Goal: Task Accomplishment & Management: Manage account settings

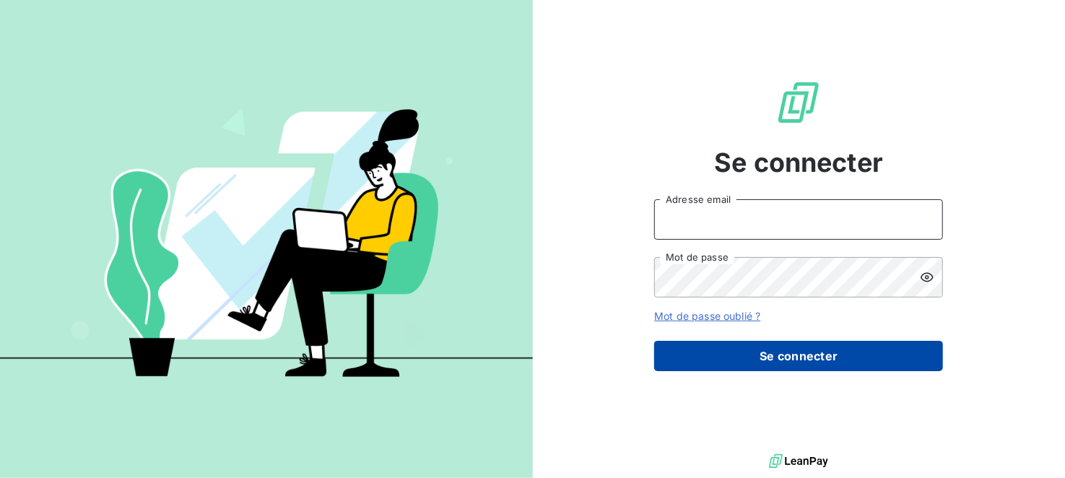
type input "[EMAIL_ADDRESS][DOMAIN_NAME]"
click at [788, 353] on button "Se connecter" at bounding box center [798, 356] width 289 height 30
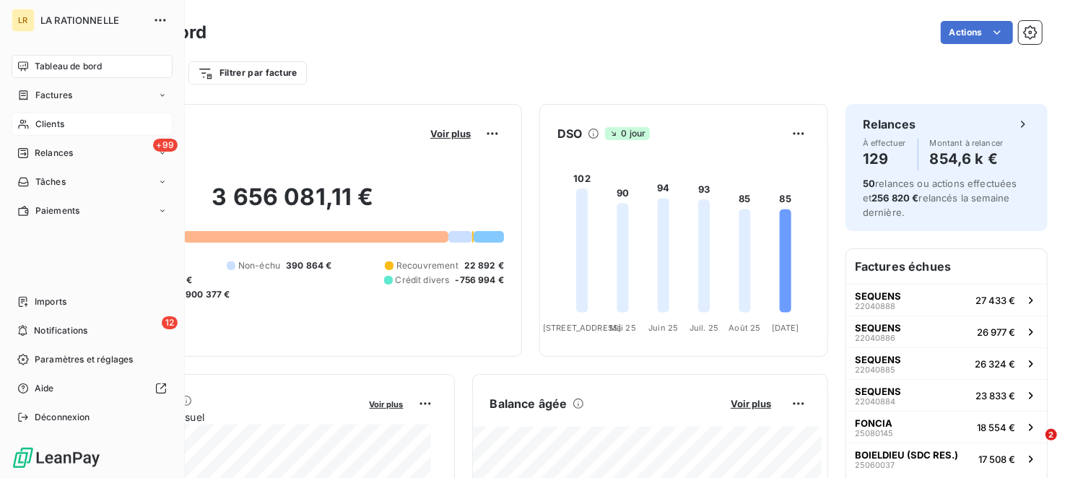
click at [55, 127] on span "Clients" at bounding box center [49, 124] width 29 height 13
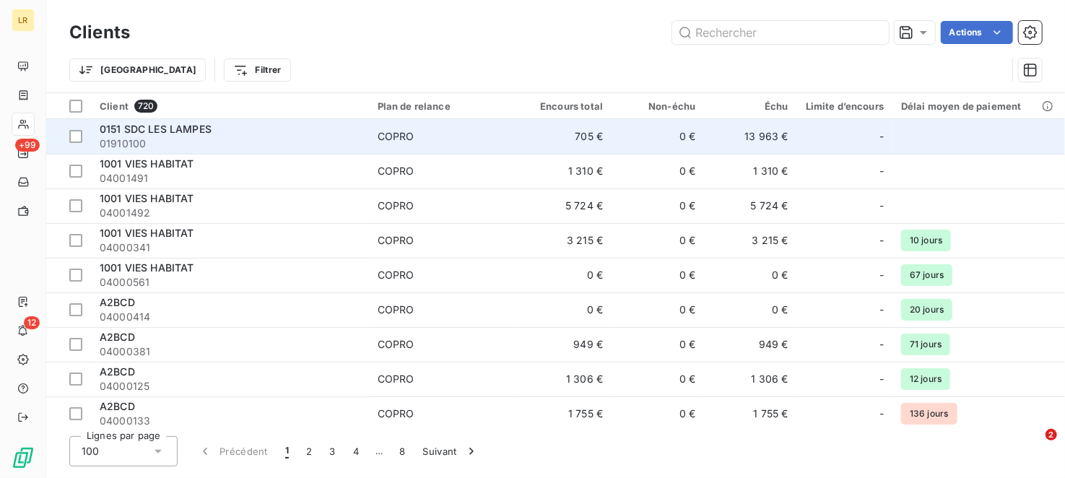
click at [192, 130] on span "0151 SDC LES LAMPES" at bounding box center [156, 129] width 112 height 12
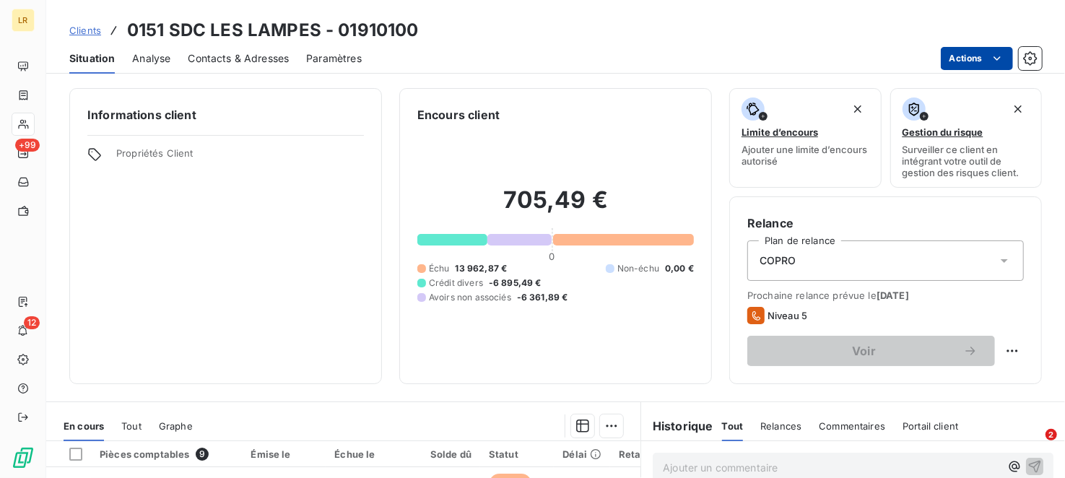
click at [959, 60] on html "LR +99 12 Clients 0151 SDC LES LAMPES - 01910100 Situation Analyse Contacts & A…" at bounding box center [532, 239] width 1065 height 478
click at [597, 39] on html "LR +99 12 Clients 0151 SDC LES LAMPES - 01910100 Situation Analyse Contacts & A…" at bounding box center [532, 239] width 1065 height 478
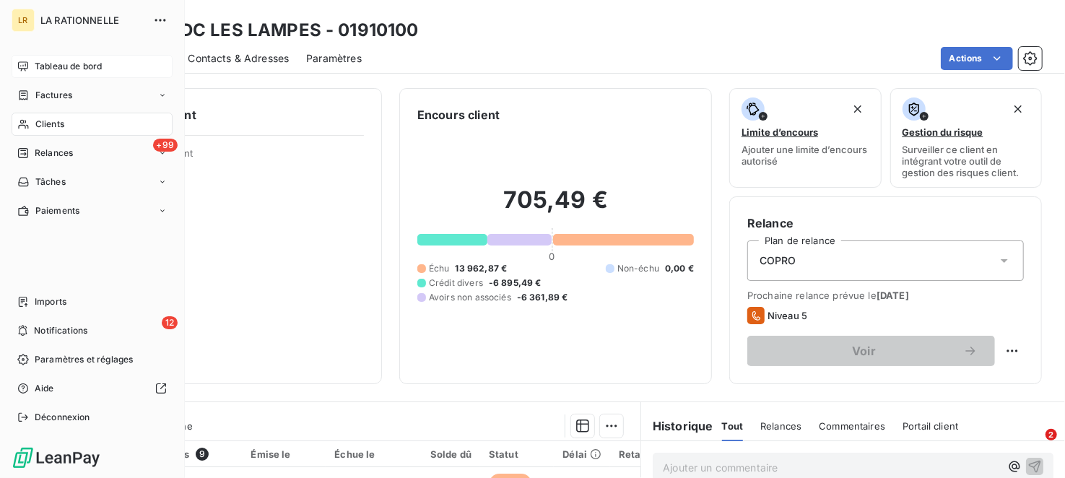
click at [57, 70] on span "Tableau de bord" at bounding box center [68, 66] width 67 height 13
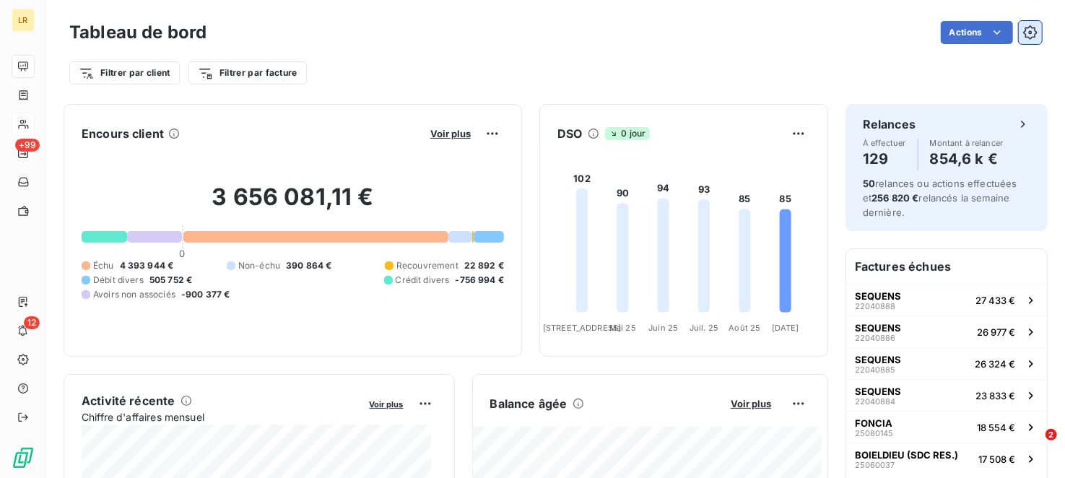
click at [1023, 37] on icon "button" at bounding box center [1030, 32] width 14 height 14
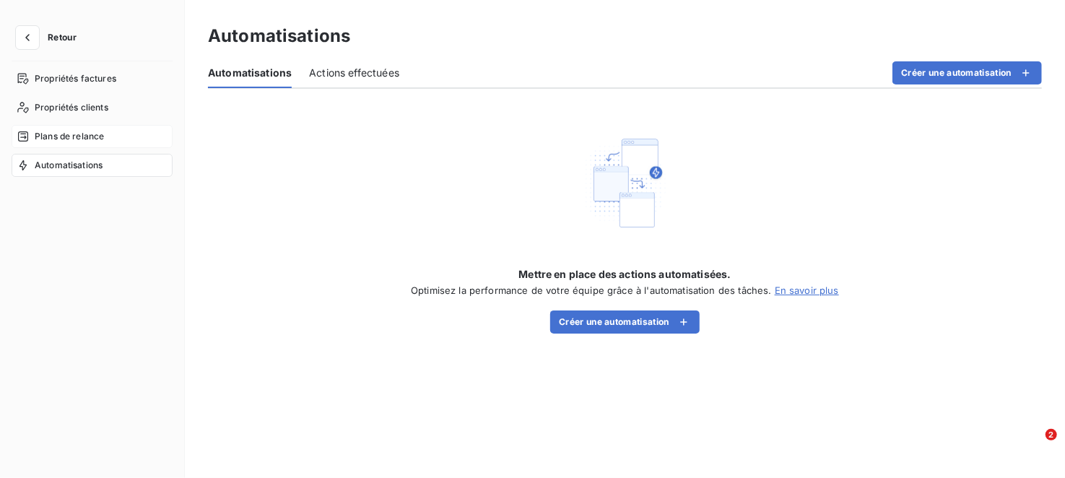
click at [69, 126] on div "Plans de relance" at bounding box center [92, 136] width 161 height 23
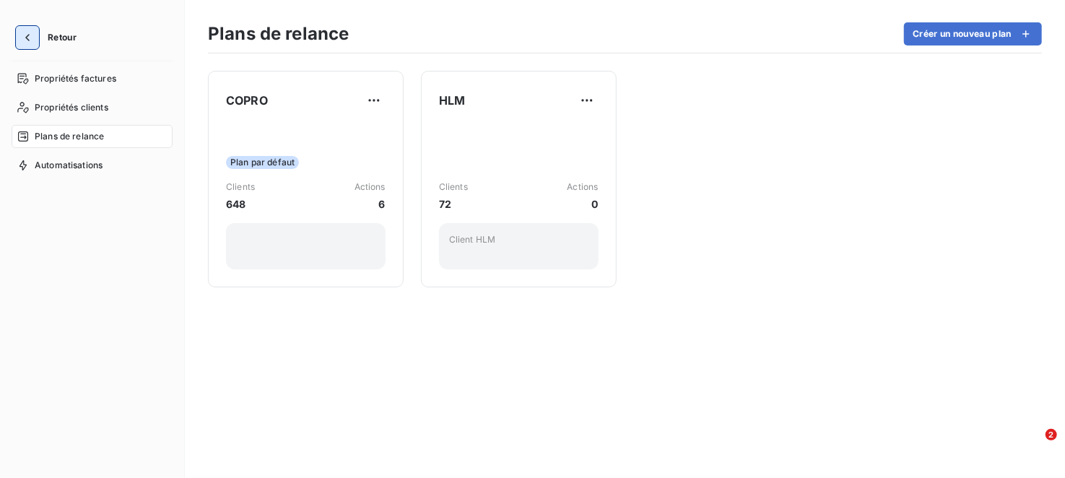
click at [32, 43] on icon "button" at bounding box center [27, 37] width 14 height 14
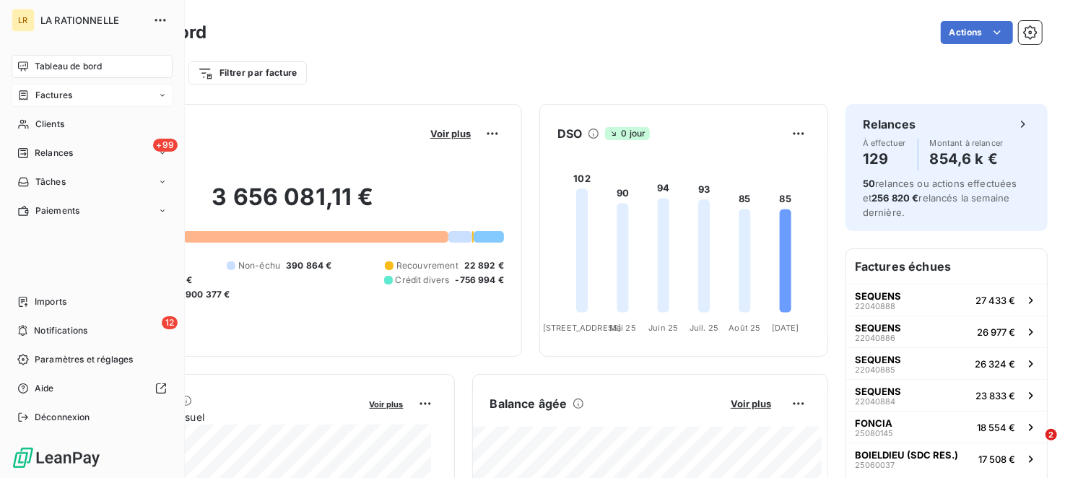
click at [55, 90] on span "Factures" at bounding box center [53, 95] width 37 height 13
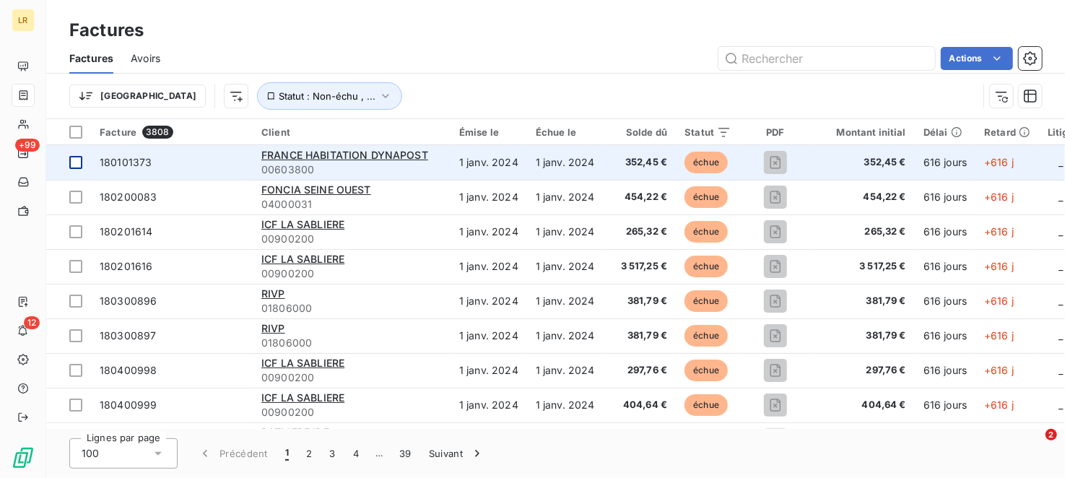
click at [71, 164] on div at bounding box center [75, 162] width 13 height 13
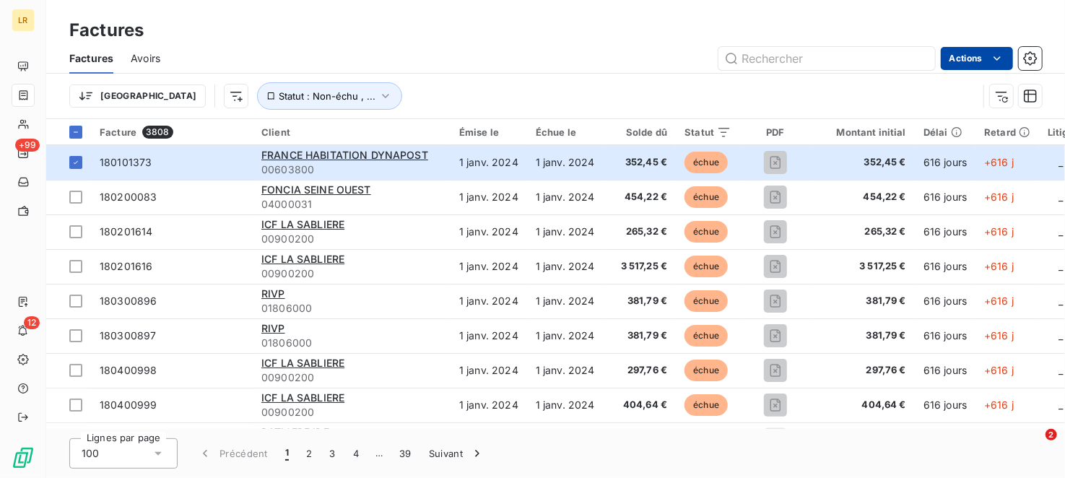
click at [988, 58] on html "LR +99 12 Factures Factures Avoirs Actions Trier Statut : Non-échu , ... Factur…" at bounding box center [532, 239] width 1065 height 478
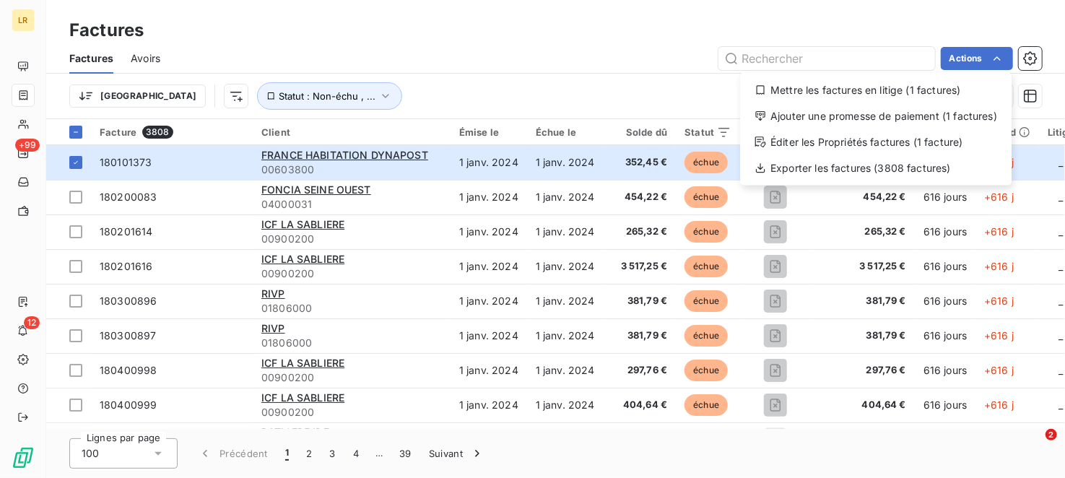
click at [326, 51] on html "LR +99 12 Factures Factures Avoirs Actions Mettre les factures en litige (1 fac…" at bounding box center [532, 239] width 1065 height 478
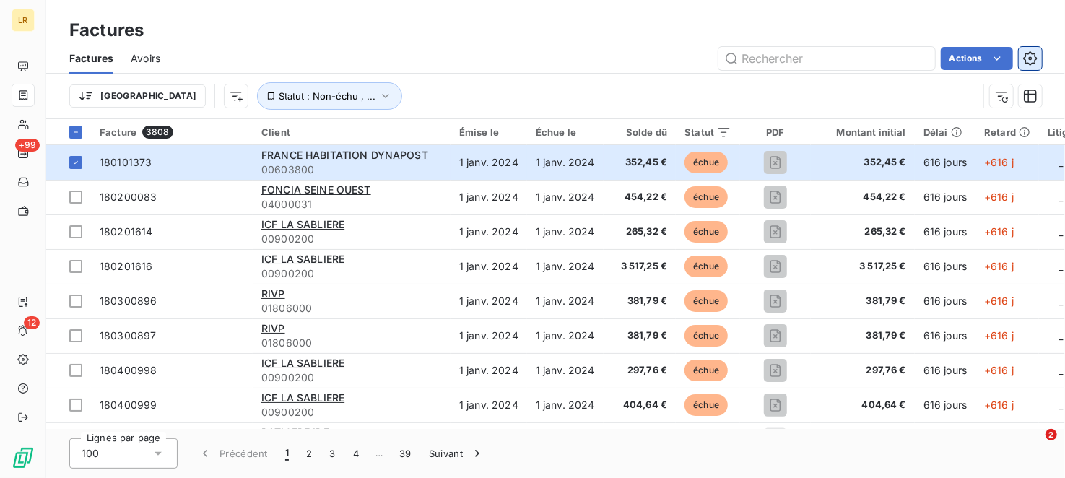
click at [1032, 60] on icon "button" at bounding box center [1030, 58] width 14 height 14
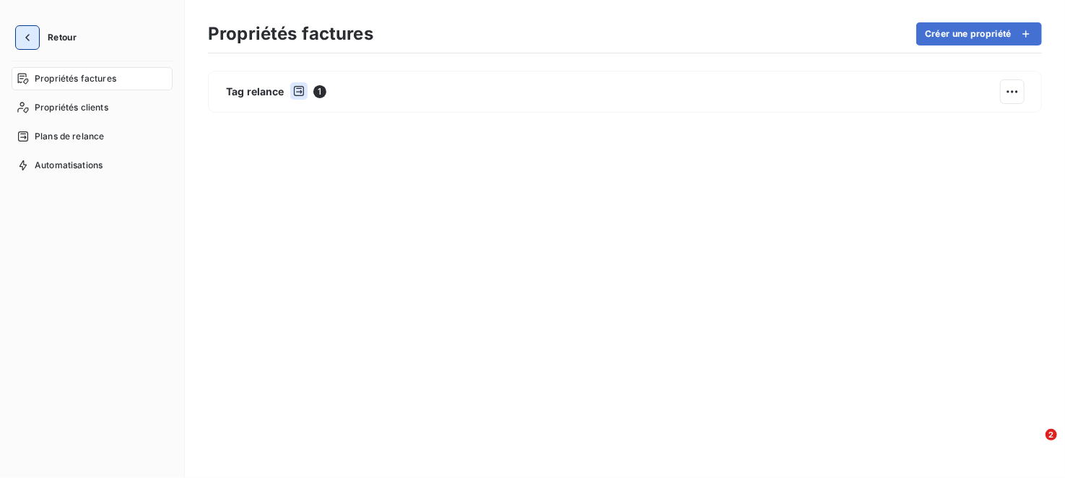
click at [29, 32] on icon "button" at bounding box center [27, 37] width 14 height 14
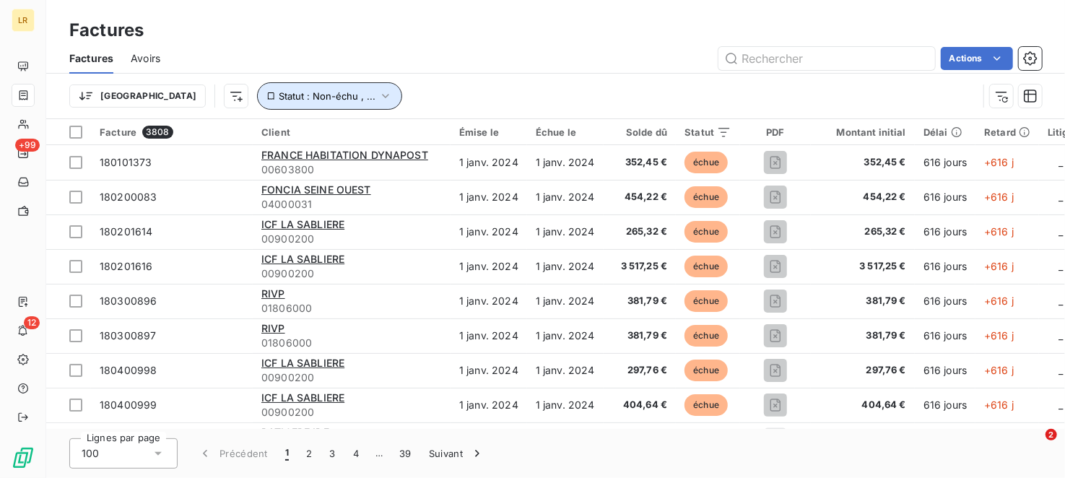
click at [279, 97] on span "Statut : Non-échu , ..." at bounding box center [327, 96] width 97 height 12
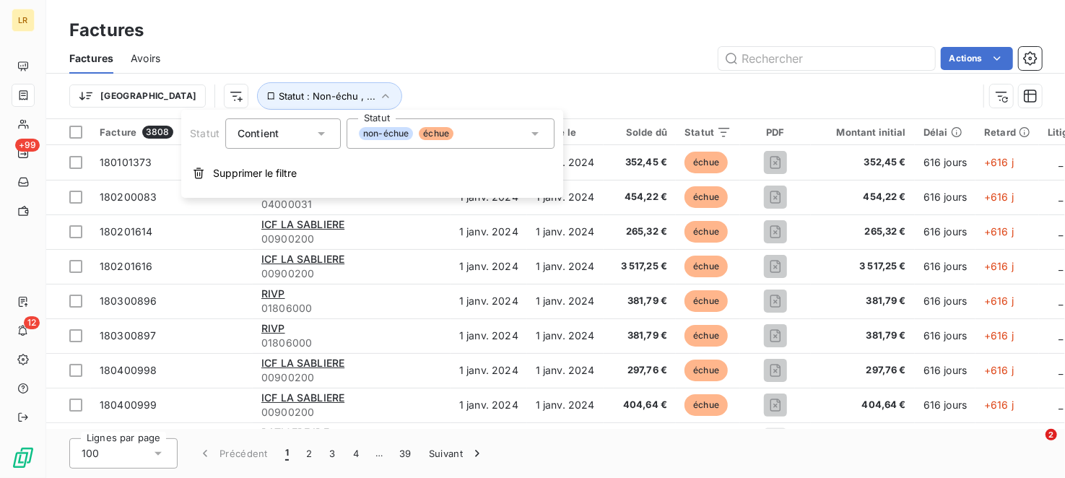
click at [480, 130] on div "non-échue échue" at bounding box center [450, 133] width 208 height 30
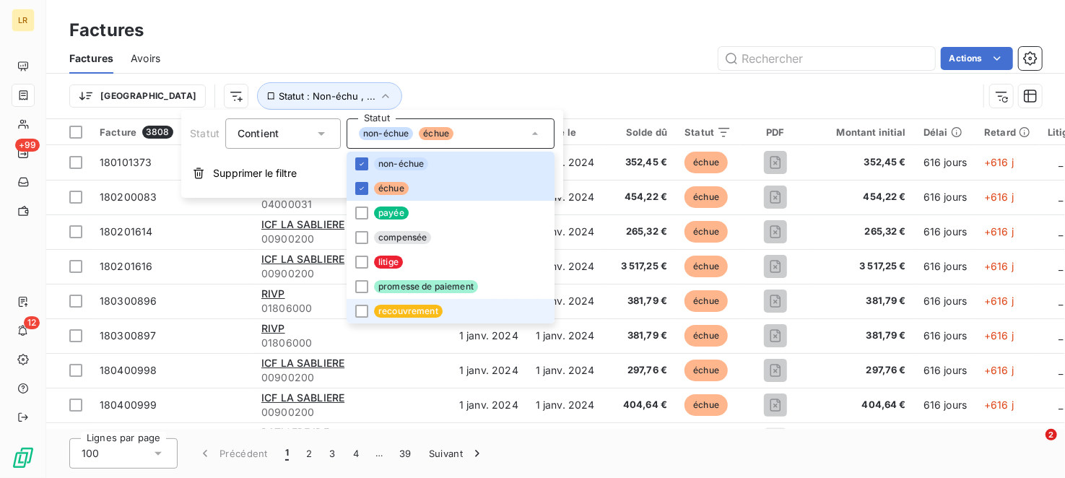
click at [415, 307] on span "recouvrement" at bounding box center [408, 311] width 69 height 13
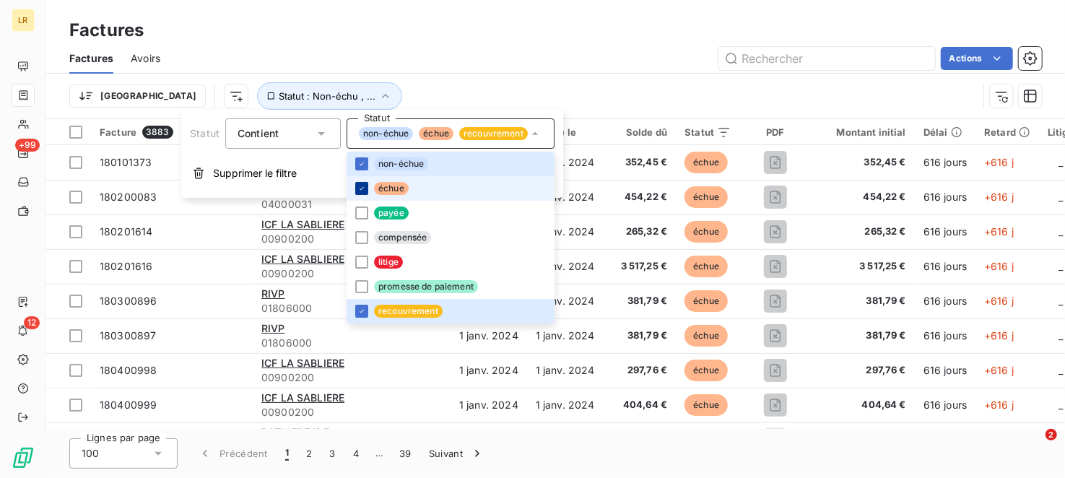
drag, startPoint x: 359, startPoint y: 190, endPoint x: 353, endPoint y: 173, distance: 17.8
click at [359, 190] on icon at bounding box center [361, 188] width 9 height 9
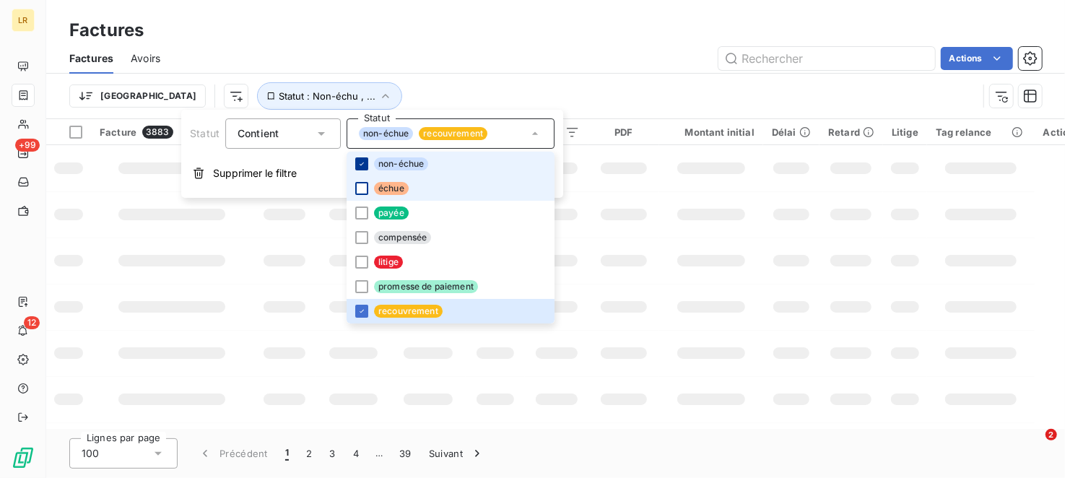
click at [361, 166] on icon at bounding box center [361, 164] width 9 height 9
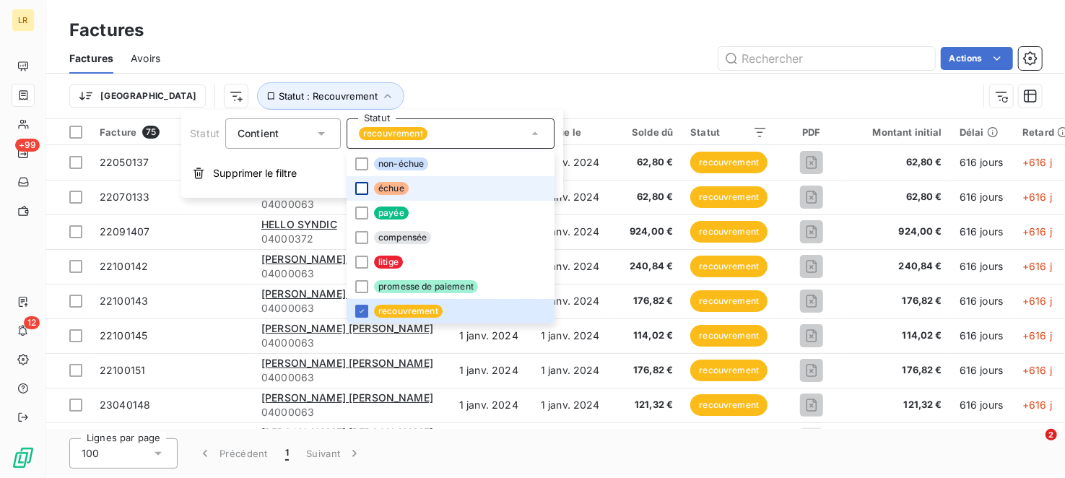
click at [481, 40] on div "Factures" at bounding box center [555, 30] width 1019 height 26
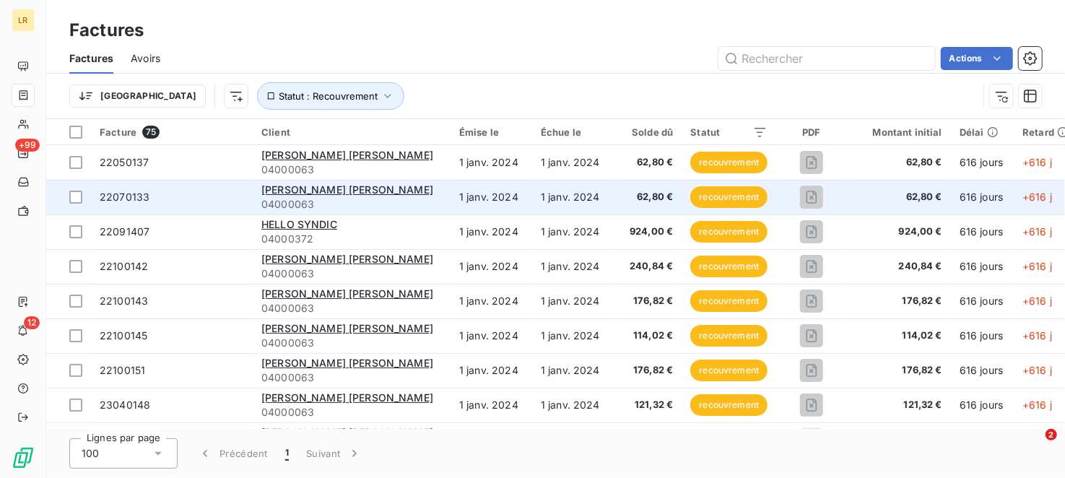
click at [662, 193] on span "62,80 €" at bounding box center [647, 197] width 51 height 14
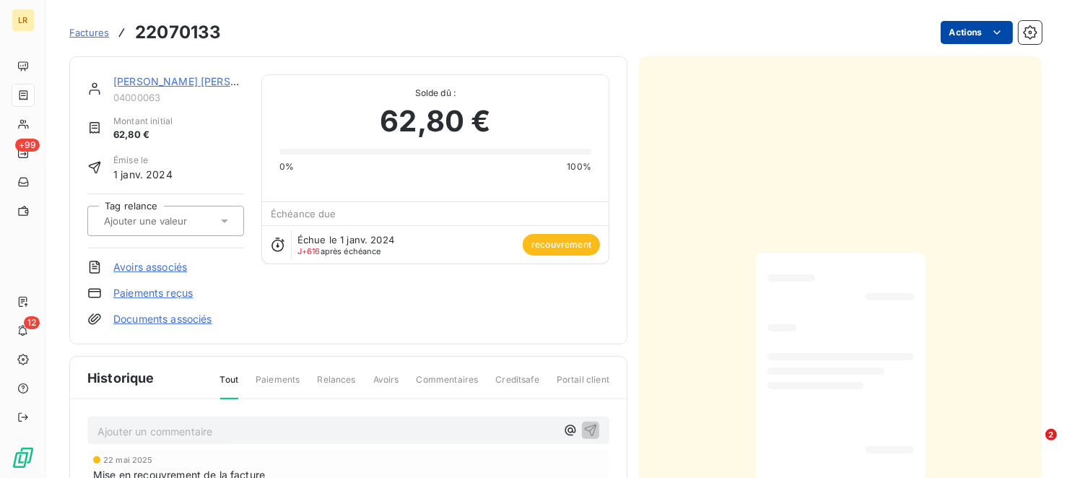
click at [952, 34] on html "LR +99 12 Factures 22070133 Actions [PERSON_NAME] [PERSON_NAME] 04000063 Montan…" at bounding box center [532, 239] width 1065 height 478
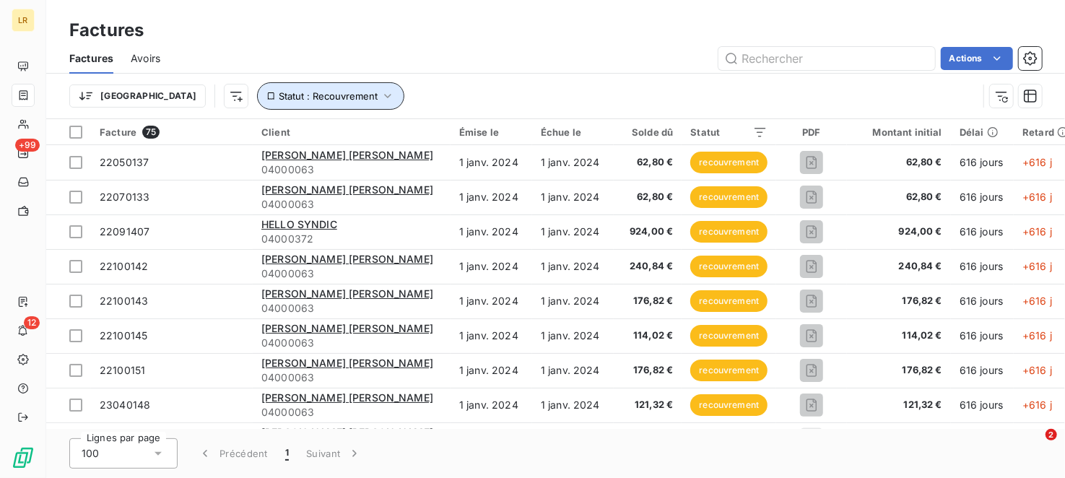
click at [301, 94] on button "Statut : Recouvrement" at bounding box center [330, 95] width 147 height 27
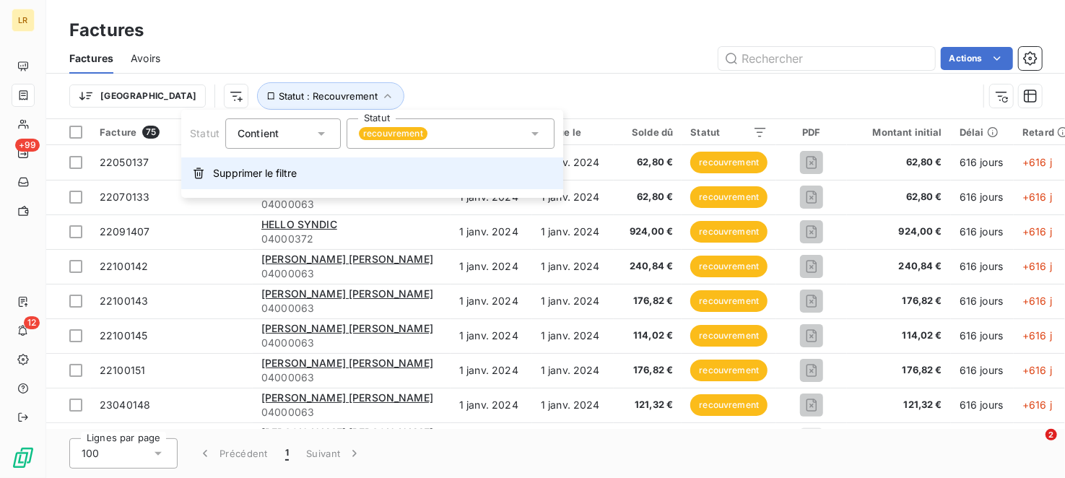
click at [251, 174] on span "Supprimer le filtre" at bounding box center [255, 173] width 84 height 14
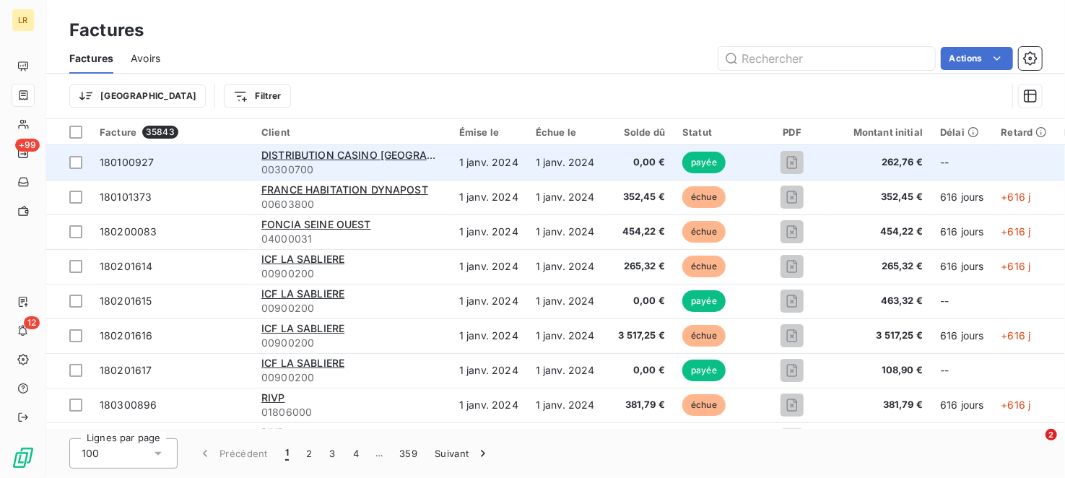
click at [196, 163] on span "180100927" at bounding box center [172, 162] width 144 height 14
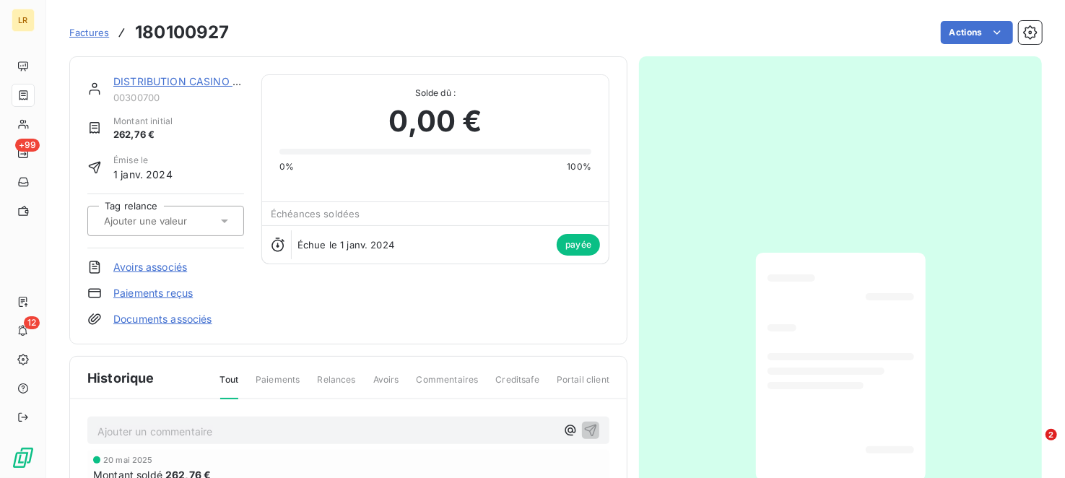
click at [974, 44] on div "Factures 180100927 Actions" at bounding box center [555, 32] width 972 height 30
click at [969, 39] on html "LR +99 12 Factures 180100927 Actions DISTRIBUTION CASINO FRANCE 00300700 Montan…" at bounding box center [532, 239] width 1065 height 478
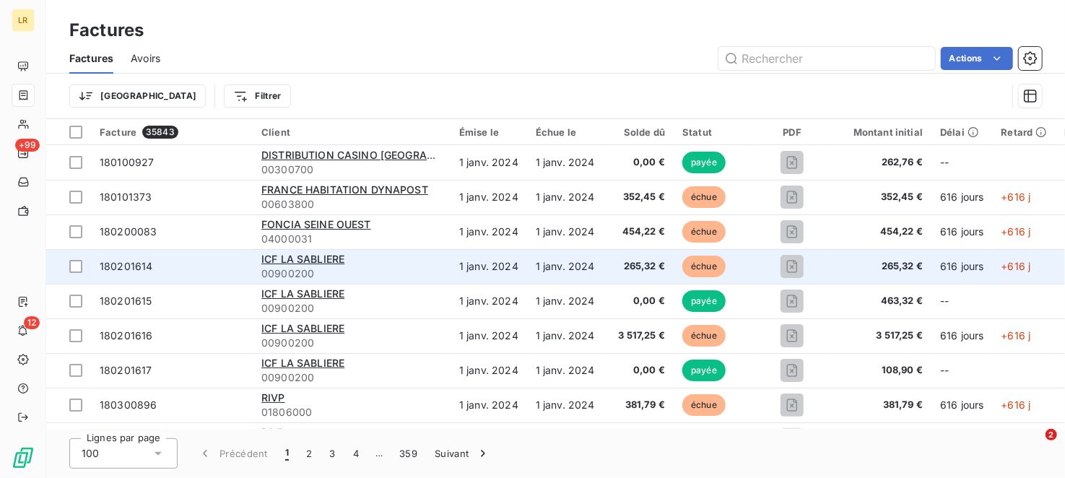
click at [606, 267] on td "265,32 €" at bounding box center [638, 266] width 71 height 35
